Goal: Navigation & Orientation: Understand site structure

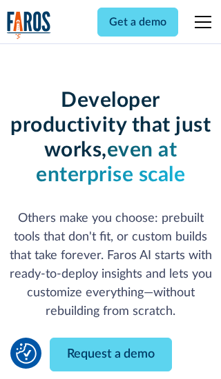
scroll to position [166, 0]
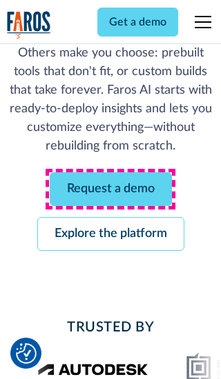
click at [110, 189] on link "Request a demo" at bounding box center [111, 189] width 122 height 34
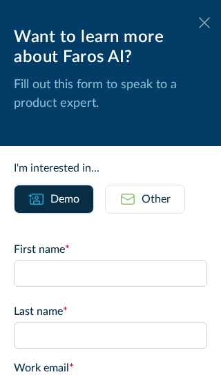
click at [204, 23] on icon at bounding box center [204, 22] width 11 height 10
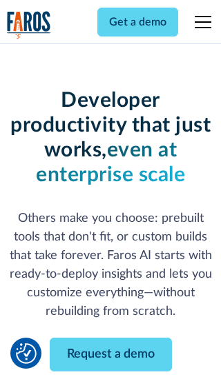
scroll to position [210, 0]
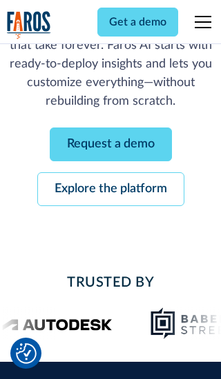
click at [110, 189] on link "Explore the platform" at bounding box center [110, 189] width 147 height 34
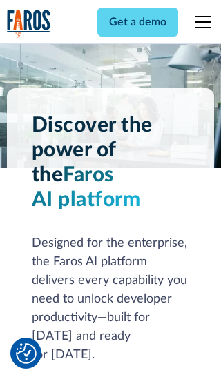
scroll to position [10359, 0]
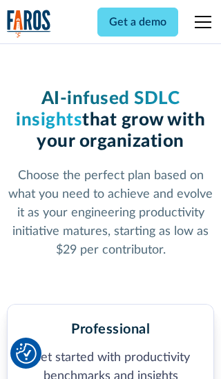
scroll to position [2137, 0]
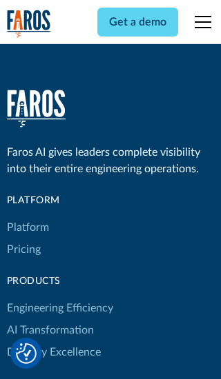
click at [27, 217] on link "Platform" at bounding box center [28, 228] width 42 height 22
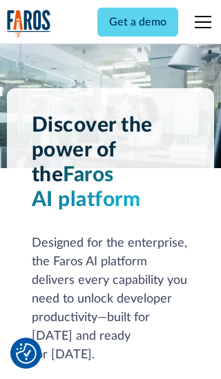
scroll to position [10802, 0]
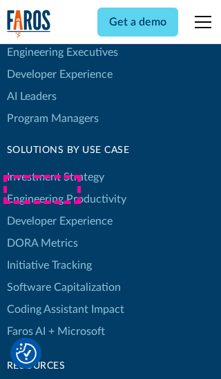
click at [41, 232] on link "DORA Metrics" at bounding box center [42, 243] width 71 height 22
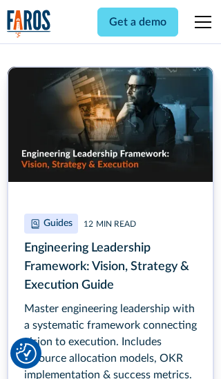
scroll to position [6238, 0]
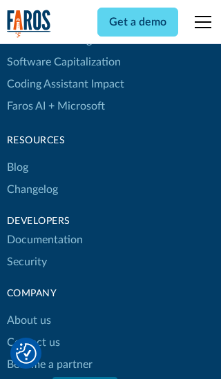
click at [32, 190] on link "Changelog" at bounding box center [32, 190] width 51 height 22
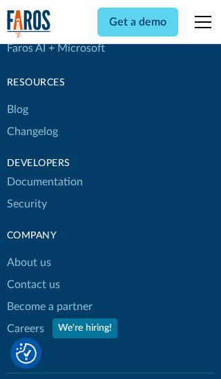
click at [28, 252] on link "About us" at bounding box center [29, 263] width 44 height 22
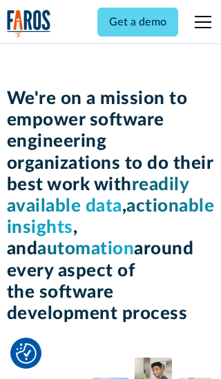
scroll to position [4756, 0]
